Goal: Transaction & Acquisition: Download file/media

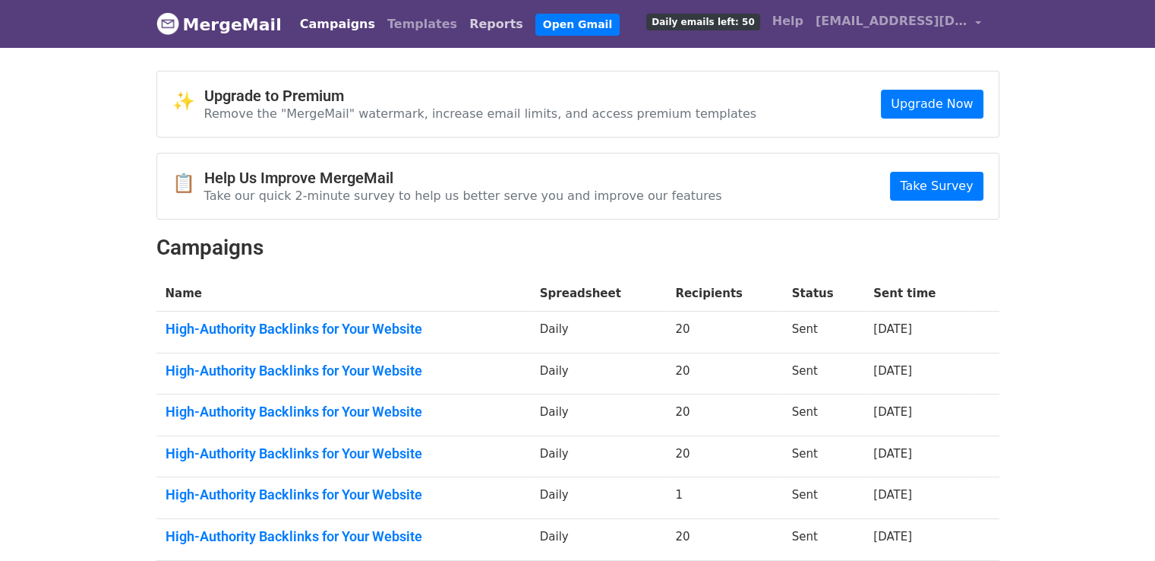
click at [463, 16] on link "Reports" at bounding box center [496, 24] width 66 height 30
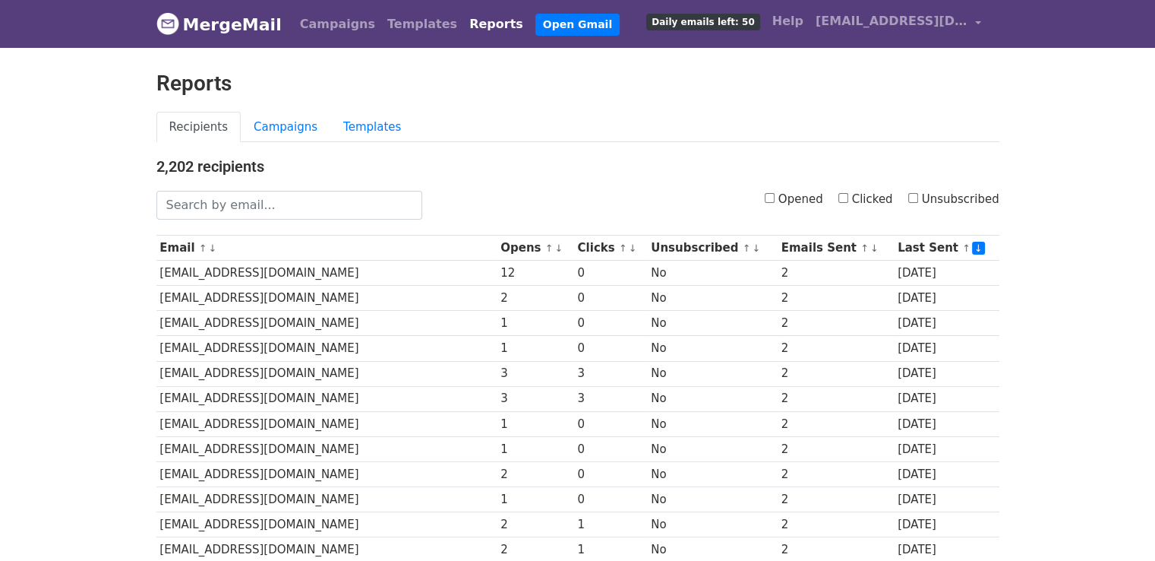
click at [785, 198] on label "Opened" at bounding box center [794, 199] width 58 height 17
click at [775, 198] on input "Opened" at bounding box center [770, 198] width 10 height 10
checkbox input "true"
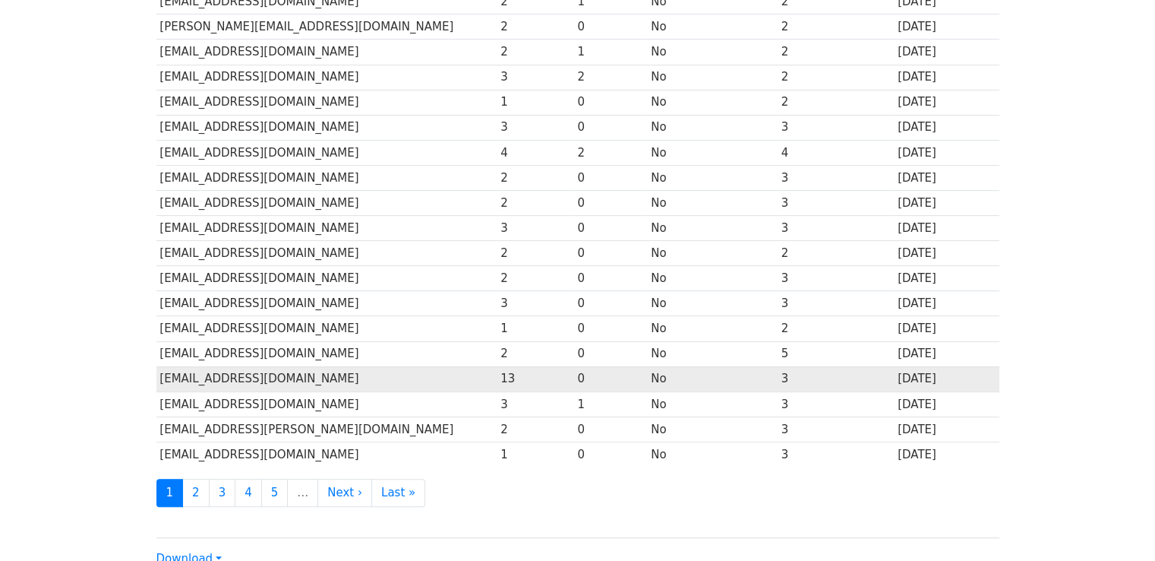
scroll to position [671, 0]
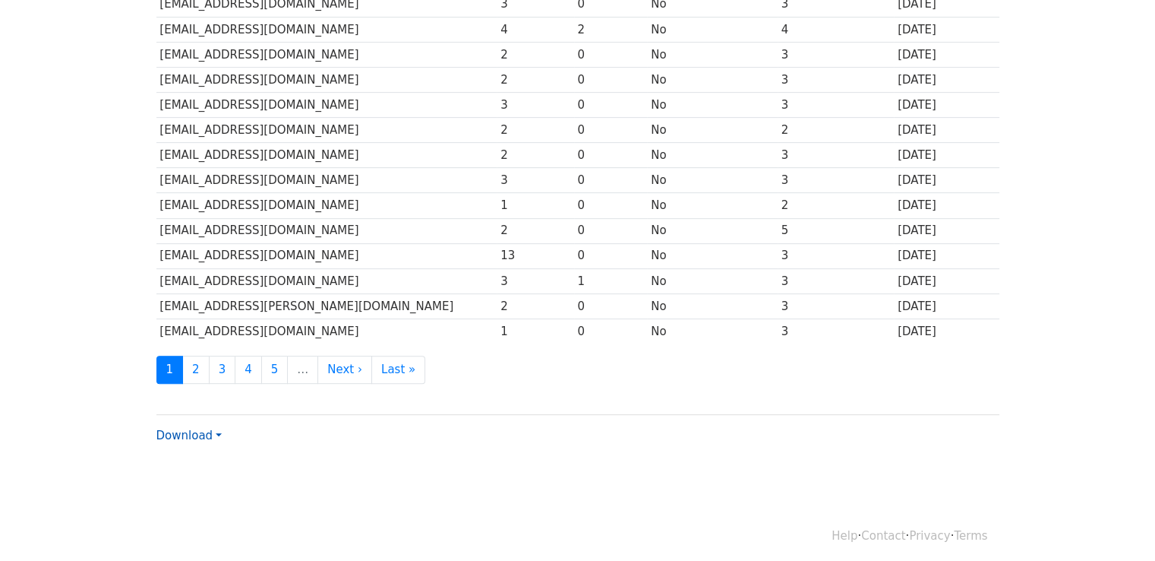
click at [210, 430] on link "Download" at bounding box center [188, 435] width 65 height 14
click at [225, 484] on link "Excel" at bounding box center [217, 488] width 120 height 24
